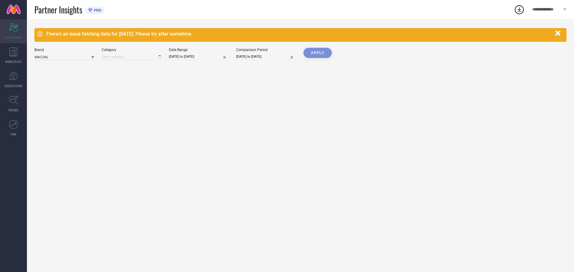
type input "All"
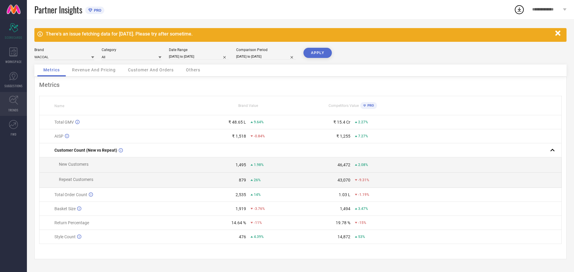
click at [14, 94] on link "TRENDS" at bounding box center [13, 104] width 27 height 24
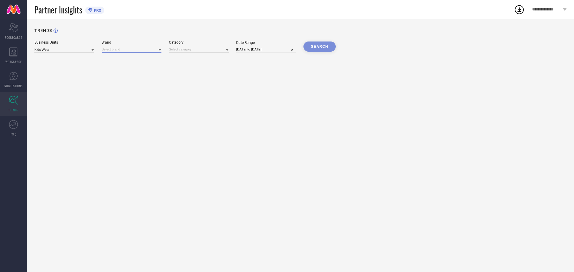
click at [133, 48] on input at bounding box center [132, 49] width 60 height 6
click at [153, 49] on input at bounding box center [132, 49] width 60 height 6
click at [185, 50] on input at bounding box center [199, 49] width 60 height 6
click at [158, 50] on input at bounding box center [132, 49] width 60 height 6
click at [71, 50] on input at bounding box center [64, 49] width 60 height 6
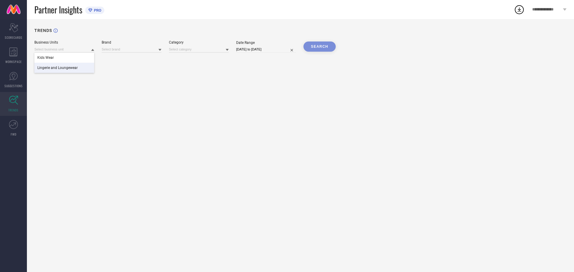
click at [73, 66] on span "Lingerie and Loungewear" at bounding box center [57, 68] width 40 height 4
click at [118, 53] on div "TRENDS Business Units Lingerie and Loungewear Brand Category Date Range [DATE] …" at bounding box center [300, 145] width 547 height 253
click at [123, 50] on input at bounding box center [132, 49] width 60 height 6
click at [124, 58] on div "WACOAL" at bounding box center [132, 58] width 60 height 10
click at [184, 52] on input at bounding box center [199, 49] width 60 height 6
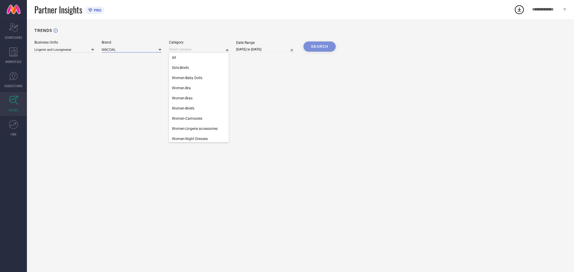
click at [136, 52] on input at bounding box center [132, 49] width 60 height 6
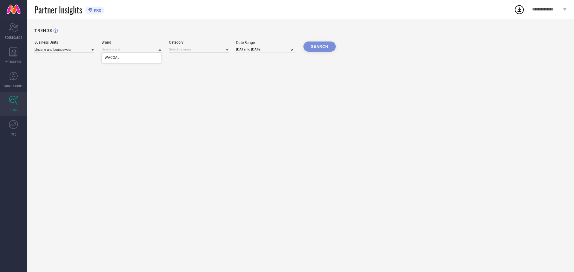
click at [181, 25] on div "TRENDS Business Units Lingerie and Loungewear Brand WACOAL Category Date Range …" at bounding box center [300, 145] width 547 height 253
click at [319, 47] on div "SEARCH" at bounding box center [319, 47] width 32 height 10
click at [140, 52] on input at bounding box center [132, 49] width 60 height 6
click at [139, 46] on div "Brand WACOAL" at bounding box center [132, 46] width 60 height 12
click at [140, 33] on div "TRENDS" at bounding box center [300, 34] width 532 height 12
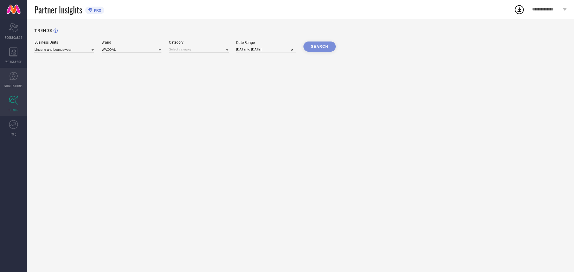
click at [20, 81] on link "SUGGESTIONS" at bounding box center [13, 80] width 27 height 24
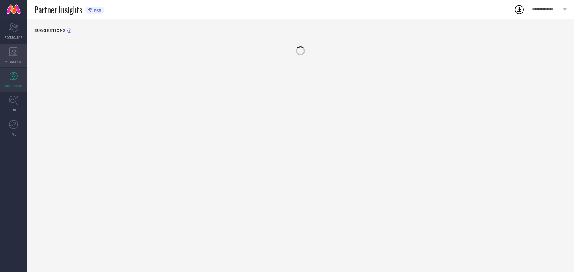
click at [12, 55] on icon at bounding box center [13, 51] width 8 height 9
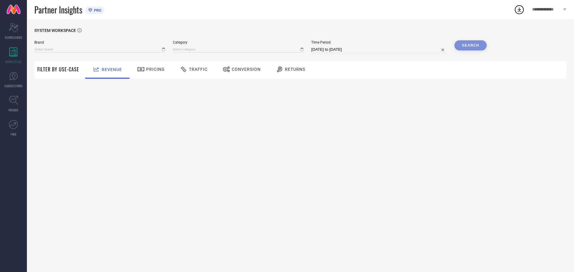
type input "WACOAL"
type input "All"
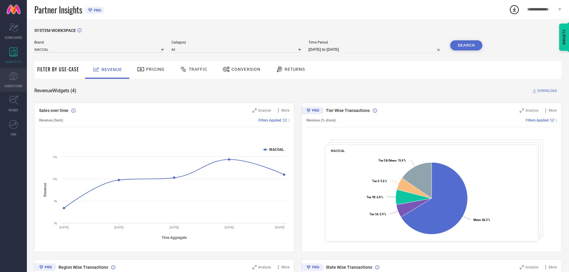
click at [18, 76] on link "SUGGESTIONS" at bounding box center [13, 80] width 27 height 24
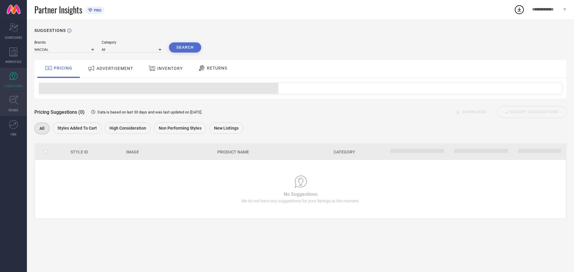
click at [16, 98] on icon at bounding box center [13, 100] width 9 height 9
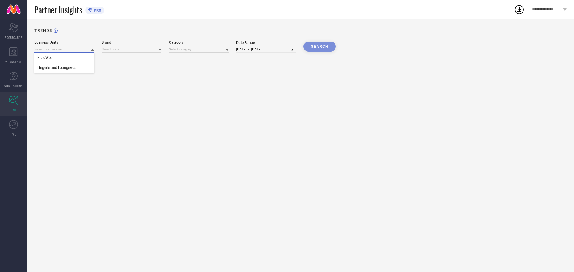
click at [80, 48] on input at bounding box center [64, 49] width 60 height 6
click at [78, 65] on div "Lingerie and Loungewear" at bounding box center [64, 68] width 60 height 10
click at [320, 44] on div "SEARCH" at bounding box center [319, 47] width 32 height 10
click at [211, 74] on div "TRENDS Business Units Lingerie and Loungewear Brand Category Date Range [DATE] …" at bounding box center [300, 145] width 547 height 253
click at [202, 51] on input at bounding box center [199, 49] width 60 height 6
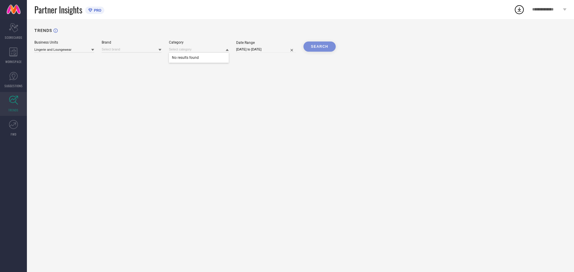
click at [184, 59] on span "No results found" at bounding box center [199, 58] width 60 height 10
click at [140, 51] on input at bounding box center [132, 49] width 60 height 6
click at [128, 57] on div "WACOAL" at bounding box center [132, 58] width 60 height 10
click at [315, 50] on div "SEARCH" at bounding box center [319, 47] width 32 height 10
click at [4, 84] on span "SUGGESTIONS" at bounding box center [13, 86] width 18 height 4
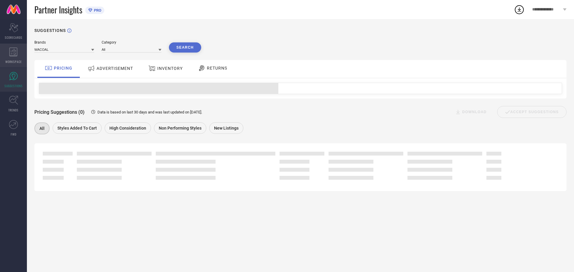
click at [7, 60] on span "WORKSPACE" at bounding box center [13, 61] width 16 height 4
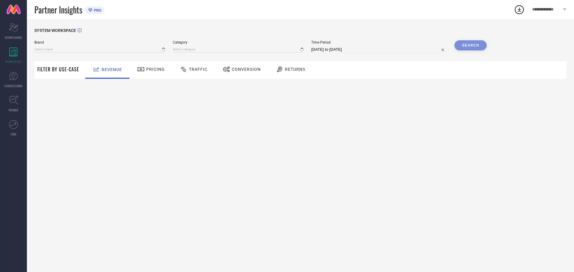
type input "WACOAL"
type input "All"
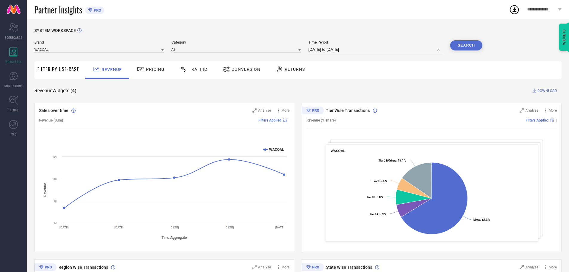
click at [117, 45] on div "Brand WACOAL" at bounding box center [99, 46] width 130 height 13
click at [113, 48] on input at bounding box center [99, 49] width 130 height 6
click at [105, 51] on input at bounding box center [99, 49] width 130 height 6
click at [252, 51] on input at bounding box center [236, 49] width 130 height 6
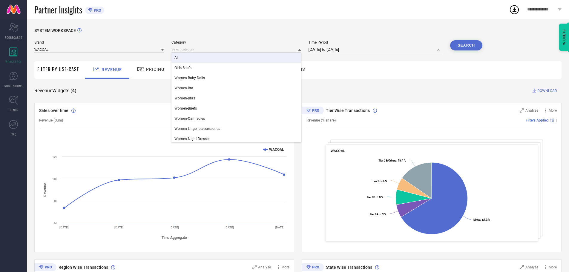
click at [231, 54] on div "All" at bounding box center [236, 58] width 130 height 10
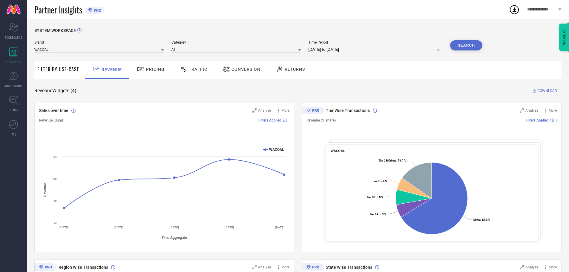
click at [453, 47] on button "Search" at bounding box center [466, 45] width 32 height 10
click at [65, 49] on input at bounding box center [99, 49] width 130 height 6
click at [62, 44] on span "Brand" at bounding box center [99, 42] width 130 height 4
click at [81, 24] on div "SYSTEM WORKSPACE Brand WACOAL Category All Time Period [DATE] to [DATE] Search …" at bounding box center [298, 218] width 542 height 399
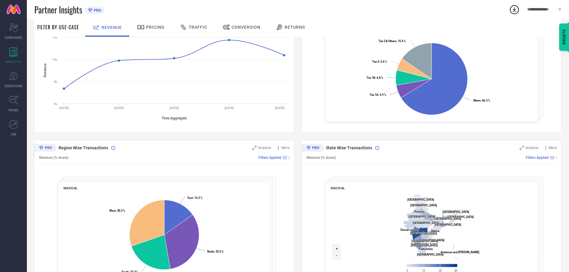
scroll to position [146, 0]
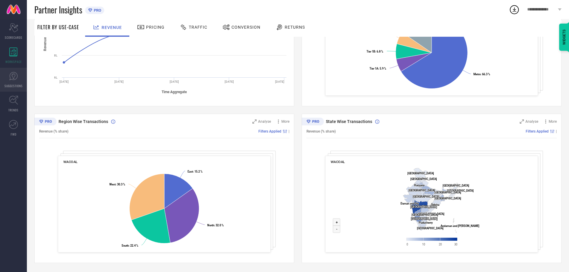
click at [10, 86] on span "SUGGESTIONS" at bounding box center [13, 86] width 18 height 4
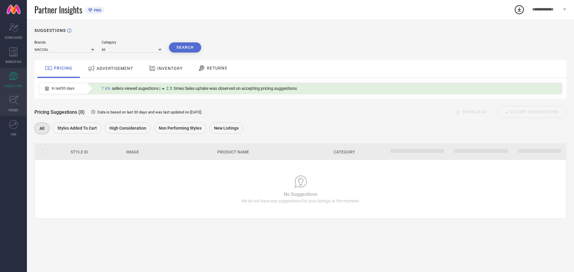
click at [15, 98] on icon at bounding box center [13, 100] width 9 height 9
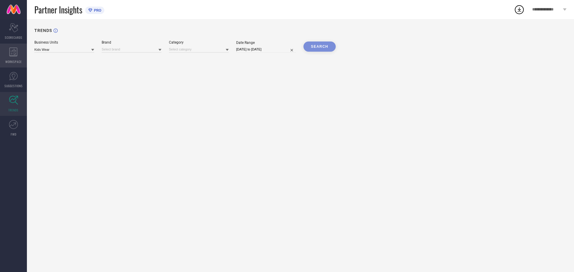
click at [17, 49] on icon at bounding box center [13, 51] width 8 height 9
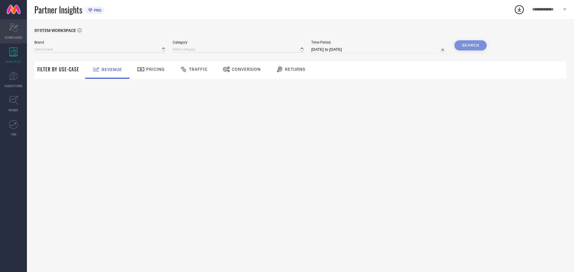
type input "WACOAL"
type input "All"
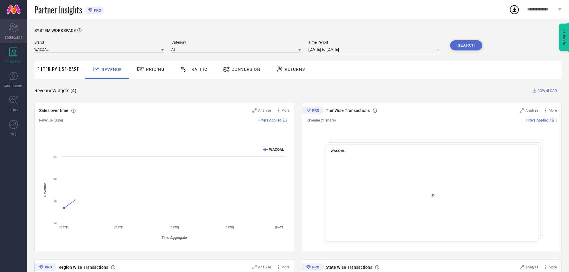
click at [9, 29] on icon "Scorecard" at bounding box center [13, 27] width 9 height 9
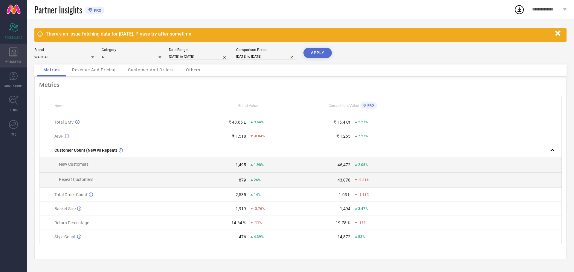
click at [11, 50] on icon at bounding box center [13, 51] width 8 height 9
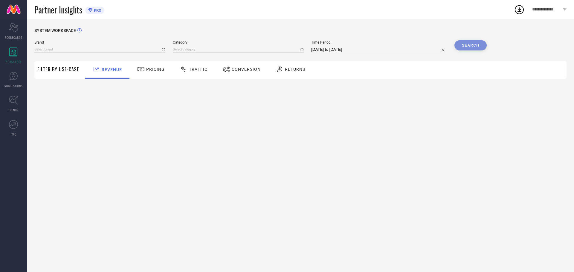
type input "WACOAL"
type input "All"
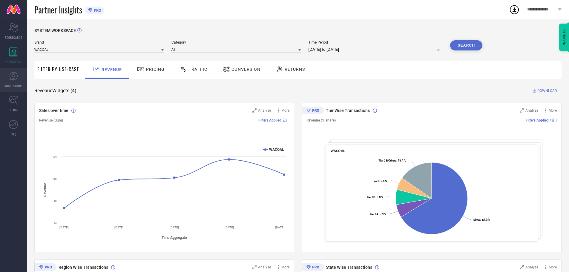
click at [14, 79] on icon at bounding box center [13, 76] width 8 height 8
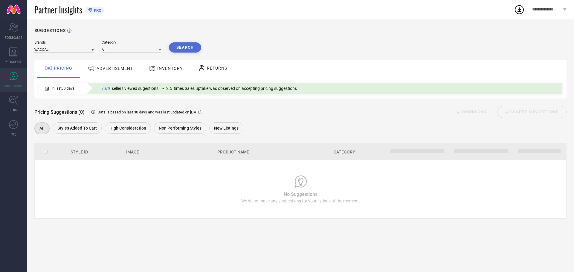
click at [22, 90] on link "SUGGESTIONS" at bounding box center [13, 80] width 27 height 24
click at [15, 91] on link "SUGGESTIONS" at bounding box center [13, 80] width 27 height 24
click at [15, 97] on icon at bounding box center [13, 100] width 9 height 9
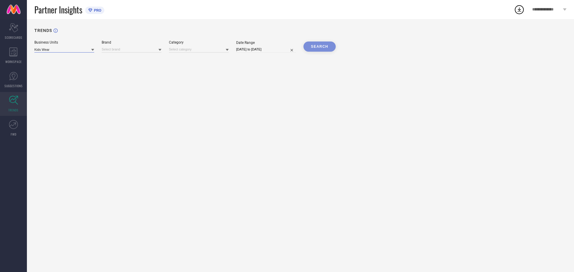
click at [86, 51] on input at bounding box center [64, 49] width 60 height 6
click at [80, 59] on div "Kids Wear" at bounding box center [64, 58] width 60 height 10
click at [84, 47] on input at bounding box center [64, 49] width 60 height 6
click at [82, 63] on div "Kids Wear" at bounding box center [64, 58] width 60 height 10
click at [165, 44] on div "Business Units Kids Wear Brand Category Date Range [DATE] to [DATE] SEARCH" at bounding box center [300, 46] width 532 height 12
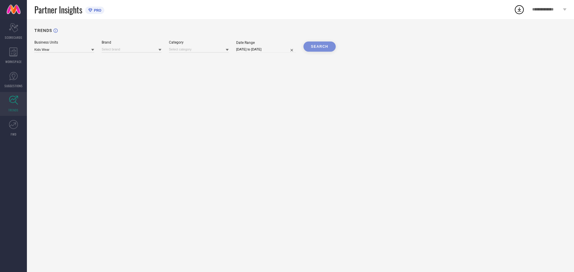
click at [144, 47] on div "Brand" at bounding box center [132, 46] width 60 height 12
click at [160, 47] on div at bounding box center [132, 49] width 60 height 7
click at [157, 50] on input at bounding box center [132, 49] width 60 height 6
click at [137, 59] on span "No results found" at bounding box center [132, 58] width 60 height 10
click at [75, 51] on input at bounding box center [64, 49] width 60 height 6
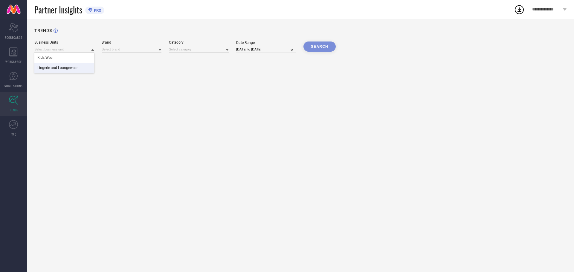
click at [76, 64] on div "Lingerie and Loungewear" at bounding box center [64, 68] width 60 height 10
click at [117, 55] on div "TRENDS Business Units Lingerie and Loungewear Brand Category Date Range [DATE] …" at bounding box center [300, 145] width 547 height 253
click at [123, 51] on input at bounding box center [132, 49] width 60 height 6
click at [127, 59] on div "WACOAL" at bounding box center [132, 58] width 60 height 10
click at [188, 49] on input at bounding box center [199, 49] width 60 height 6
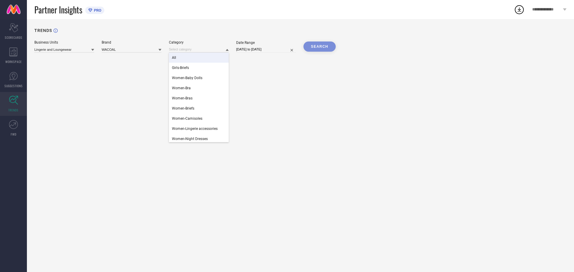
click at [198, 60] on div "All" at bounding box center [199, 58] width 60 height 10
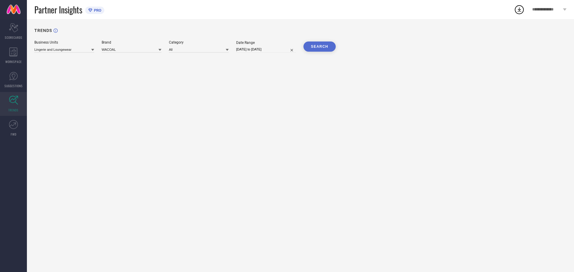
click at [329, 48] on button "SEARCH" at bounding box center [319, 47] width 32 height 10
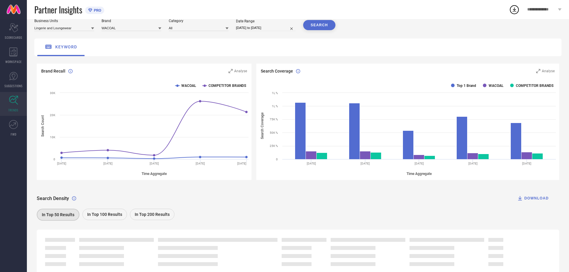
scroll to position [49, 0]
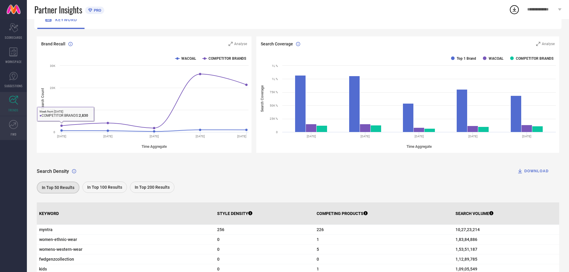
click at [19, 124] on link "FWD" at bounding box center [13, 128] width 27 height 24
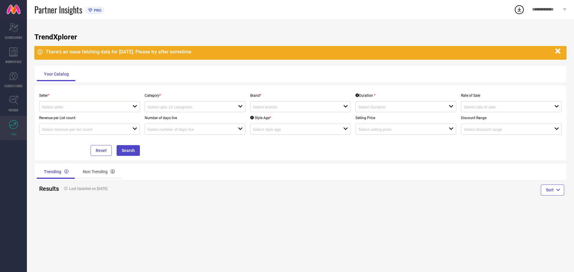
click at [128, 107] on div at bounding box center [87, 107] width 91 height 6
click at [127, 115] on li "WACOAL INDIA PRIVATE LIMITED ( 13322 )" at bounding box center [89, 118] width 100 height 11
type input "WACOAL INDIA PRIVATE LIMITED ( 13322 )"
click at [191, 88] on div "Seller * WACOAL INDIA PRIVATE LIMITED ( 13322 ) Category * loading options Bran…" at bounding box center [300, 122] width 532 height 75
click at [210, 105] on div at bounding box center [192, 107] width 91 height 6
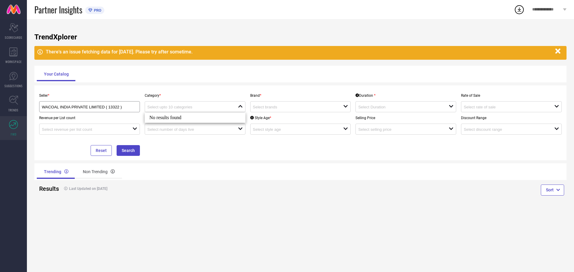
click at [217, 117] on div "No results found" at bounding box center [195, 118] width 101 height 10
click at [291, 102] on div "open" at bounding box center [300, 106] width 101 height 11
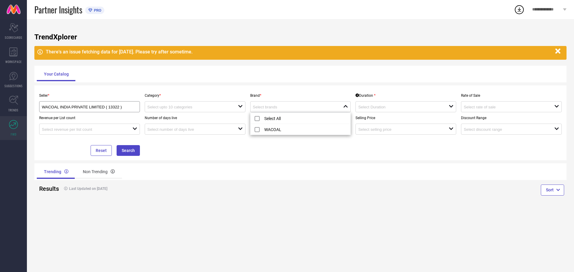
click at [175, 101] on div "Category * open" at bounding box center [194, 101] width 105 height 22
click at [174, 113] on div "Number of days live open" at bounding box center [194, 123] width 105 height 22
click at [179, 106] on input at bounding box center [188, 107] width 82 height 4
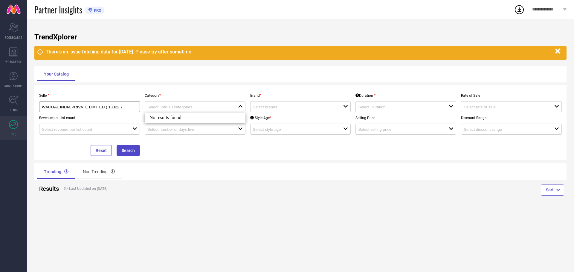
click at [177, 122] on div "No results found" at bounding box center [195, 118] width 101 height 10
click at [80, 109] on input "WACOAL INDIA PRIVATE LIMITED ( 13322 )" at bounding box center [85, 107] width 86 height 4
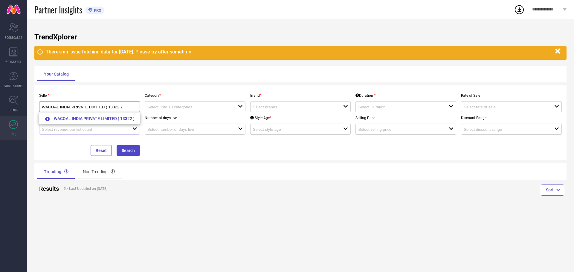
click at [79, 125] on div "open" at bounding box center [89, 129] width 101 height 11
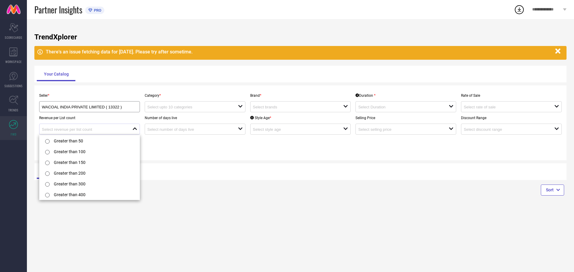
click at [102, 125] on div "close" at bounding box center [89, 129] width 101 height 11
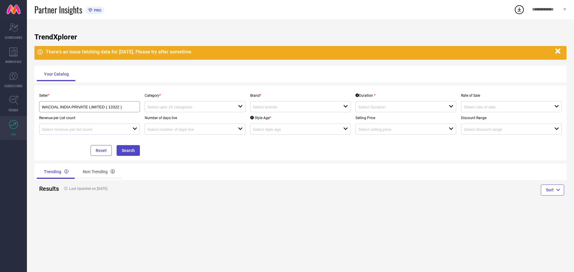
click at [134, 128] on icon "open" at bounding box center [134, 128] width 5 height 5
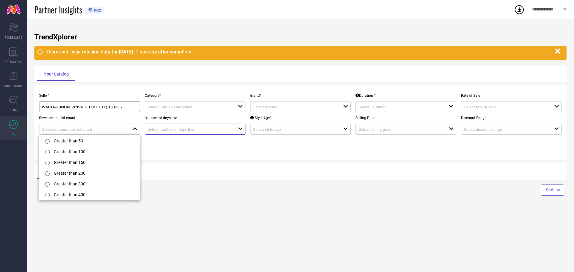
click at [149, 128] on input at bounding box center [188, 129] width 82 height 4
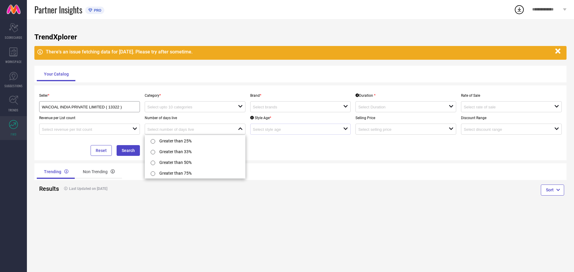
click at [265, 126] on div "open" at bounding box center [300, 129] width 101 height 11
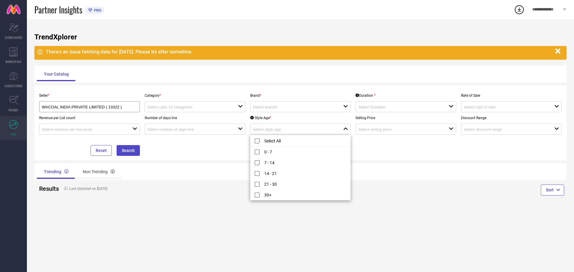
click at [285, 114] on div "Style Age * close" at bounding box center [300, 123] width 105 height 22
click at [290, 108] on input at bounding box center [294, 107] width 82 height 4
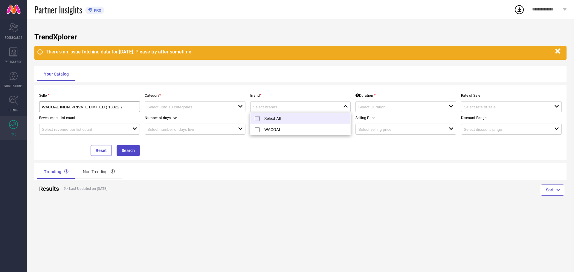
click at [294, 121] on li "Select All" at bounding box center [300, 118] width 100 height 11
type input "WACOAL"
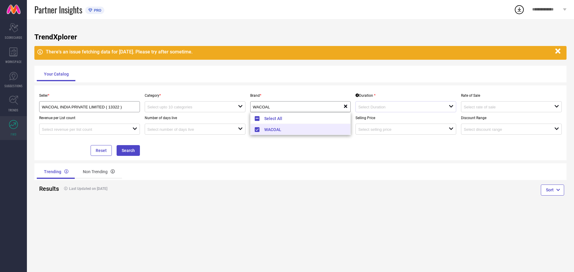
click at [396, 111] on div "open" at bounding box center [405, 106] width 101 height 11
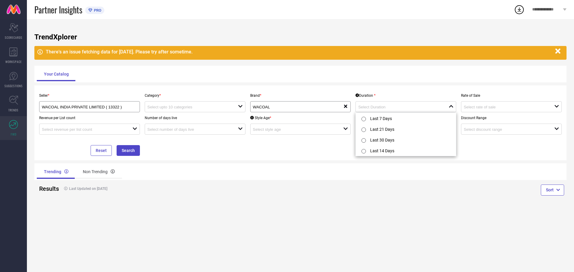
click at [280, 82] on div "Your Catalog" at bounding box center [300, 74] width 532 height 17
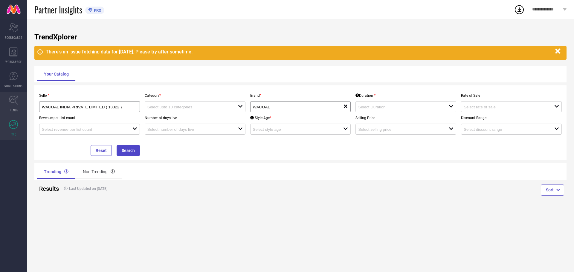
click at [16, 100] on icon at bounding box center [13, 100] width 9 height 9
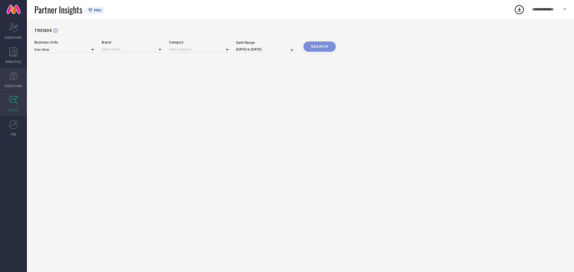
click at [26, 81] on link "SUGGESTIONS" at bounding box center [13, 80] width 27 height 24
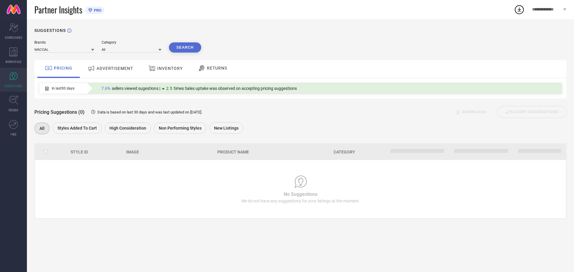
click at [190, 45] on button "Search" at bounding box center [185, 47] width 32 height 10
click at [43, 58] on div "Brands WACOAL Category All Search PRICING ADVERTISEMENT INVENTORY RETURNS In la…" at bounding box center [300, 129] width 532 height 179
click at [20, 56] on div "WORKSPACE" at bounding box center [13, 56] width 27 height 24
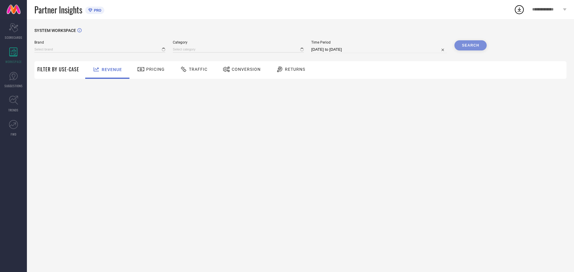
type input "WACOAL"
type input "All"
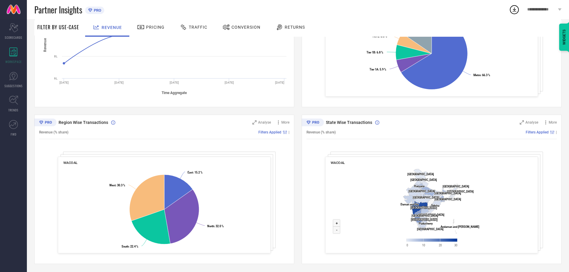
scroll to position [146, 0]
